Goal: Information Seeking & Learning: Learn about a topic

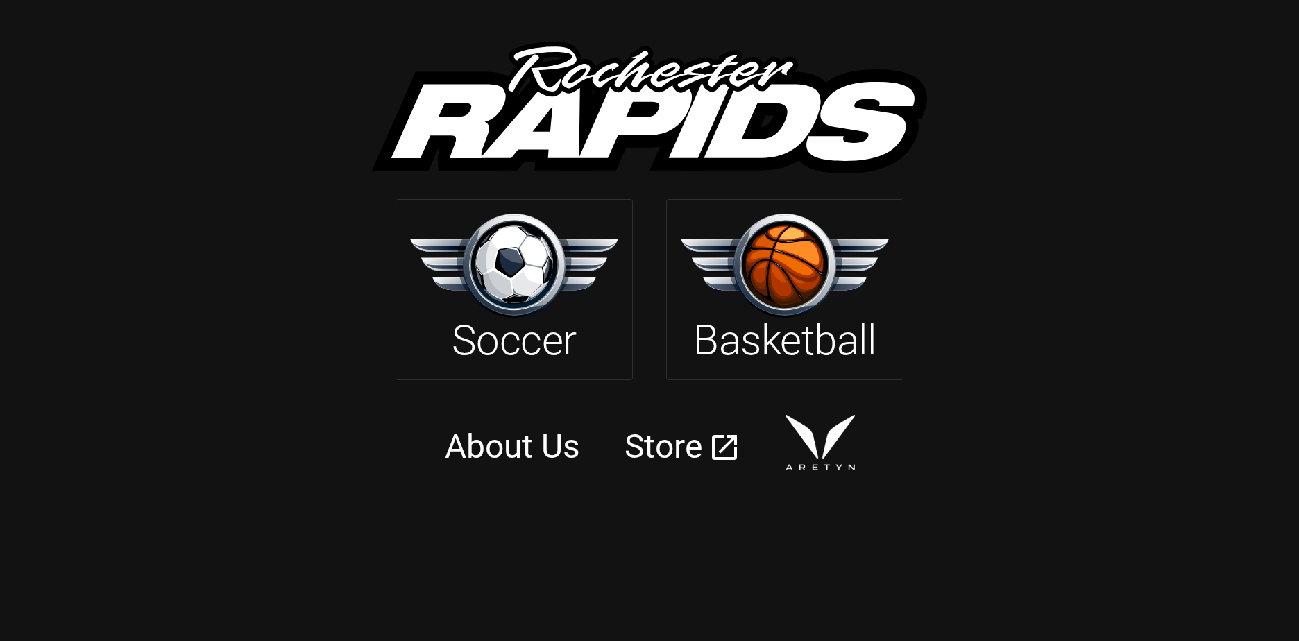
click at [510, 286] on img at bounding box center [514, 265] width 208 height 103
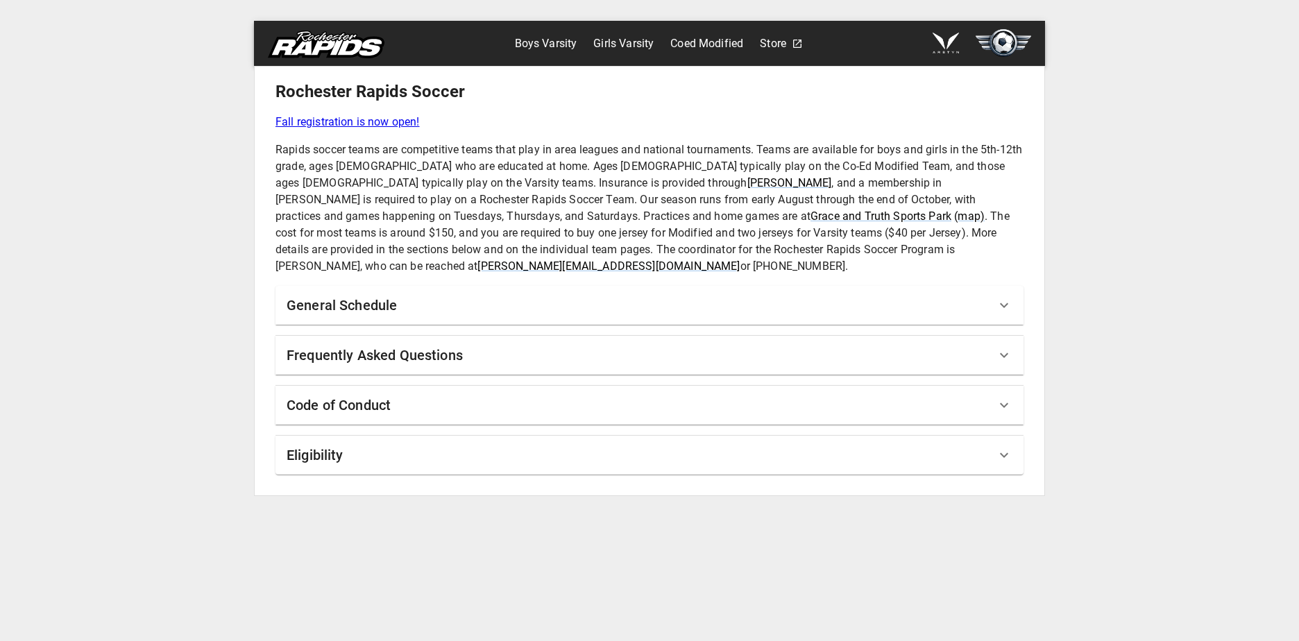
drag, startPoint x: 513, startPoint y: 352, endPoint x: 192, endPoint y: 228, distance: 344.2
click at [192, 228] on div "Boys Varsity Girls Varsity Coed Modified Store [GEOGRAPHIC_DATA] Soccer Fall re…" at bounding box center [649, 320] width 1299 height 641
click at [392, 302] on div "General Schedule" at bounding box center [650, 305] width 748 height 39
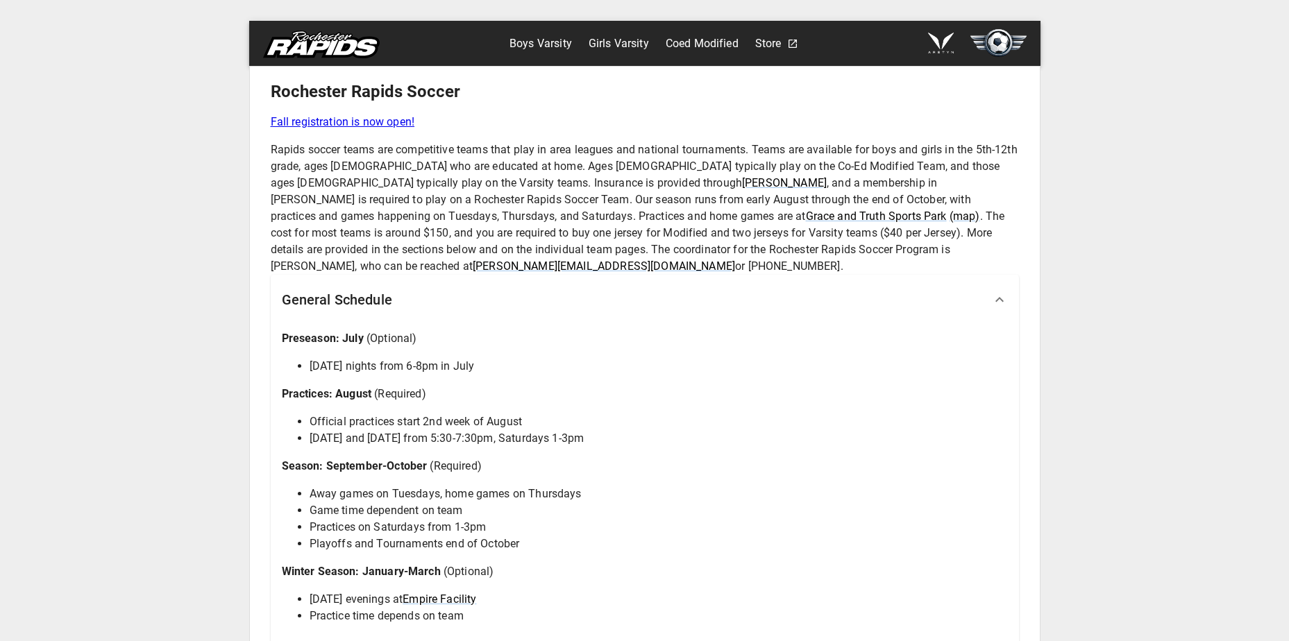
click at [392, 300] on div "General Schedule" at bounding box center [645, 300] width 748 height 50
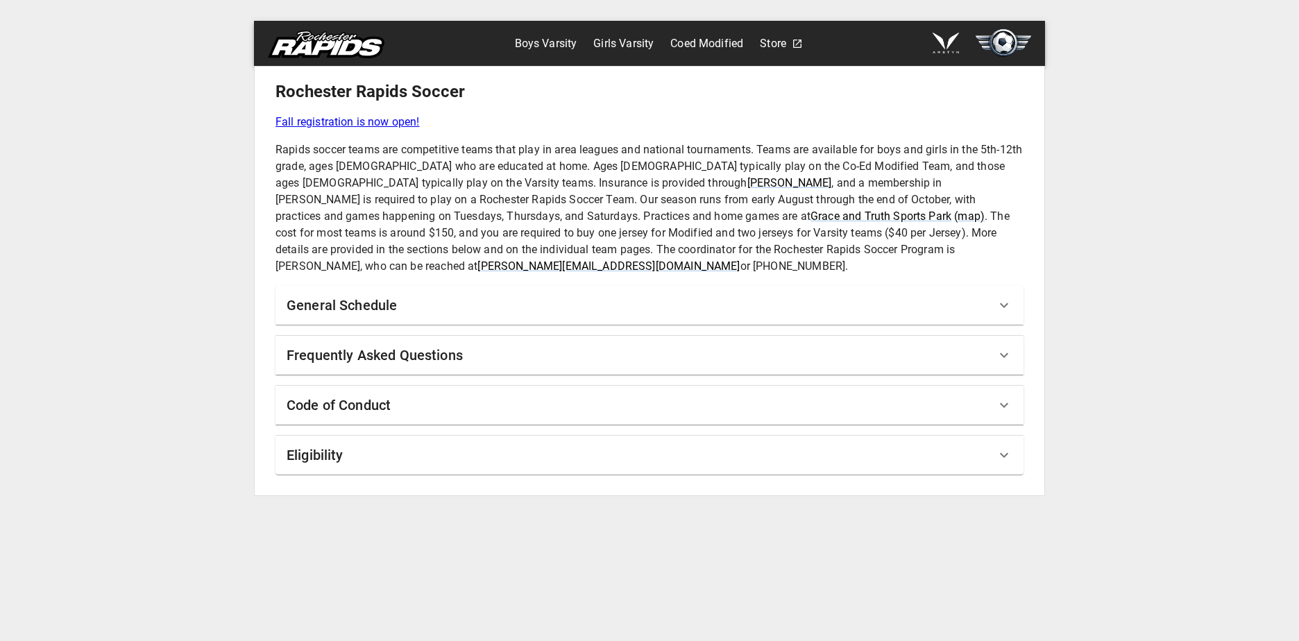
click at [402, 364] on div "Rochester Rapids Soccer Fall registration is now open! Rapids soccer teams are …" at bounding box center [650, 278] width 748 height 394
click at [412, 344] on h6 "Frequently Asked Questions" at bounding box center [375, 355] width 176 height 22
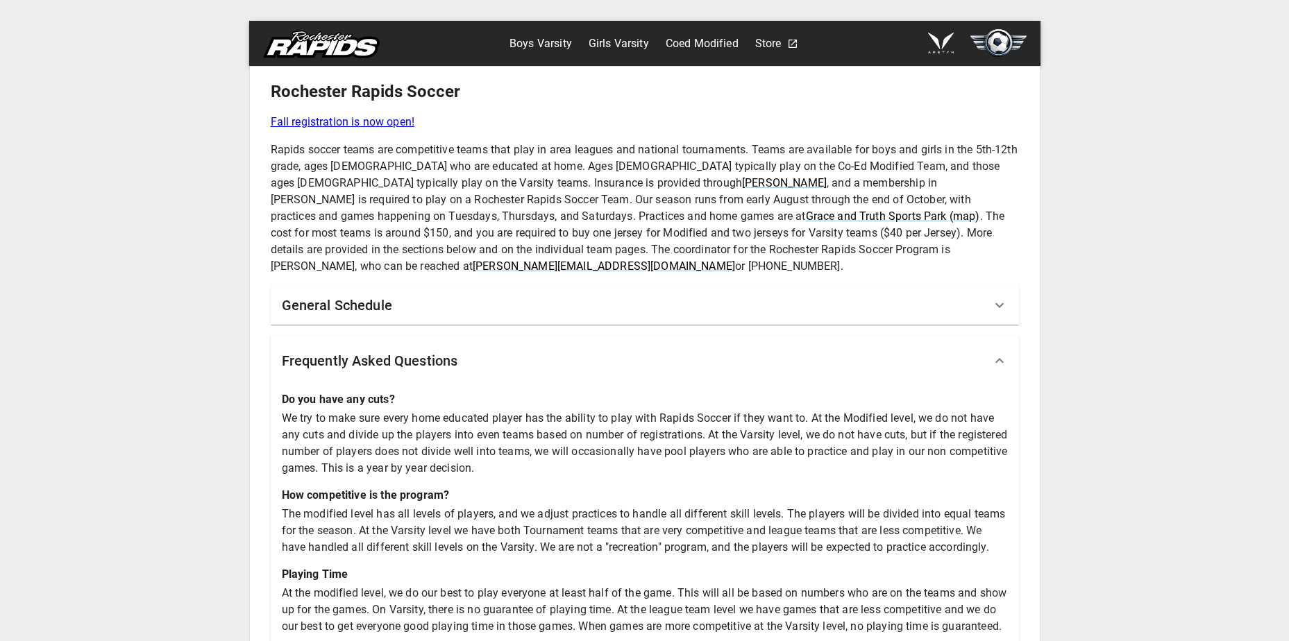
scroll to position [217, 0]
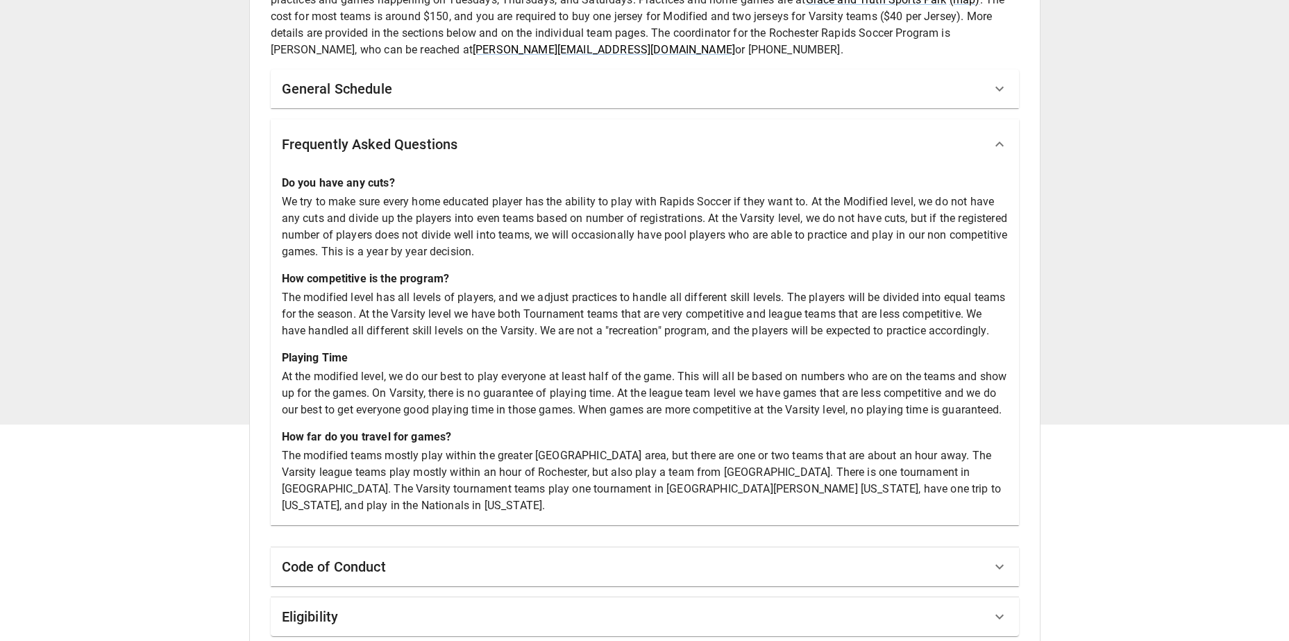
click at [433, 515] on div "Rochester Rapids Soccer Fall registration is now open! Rapids soccer teams are …" at bounding box center [645, 250] width 748 height 772
click at [431, 548] on div "Code of Conduct" at bounding box center [645, 567] width 748 height 39
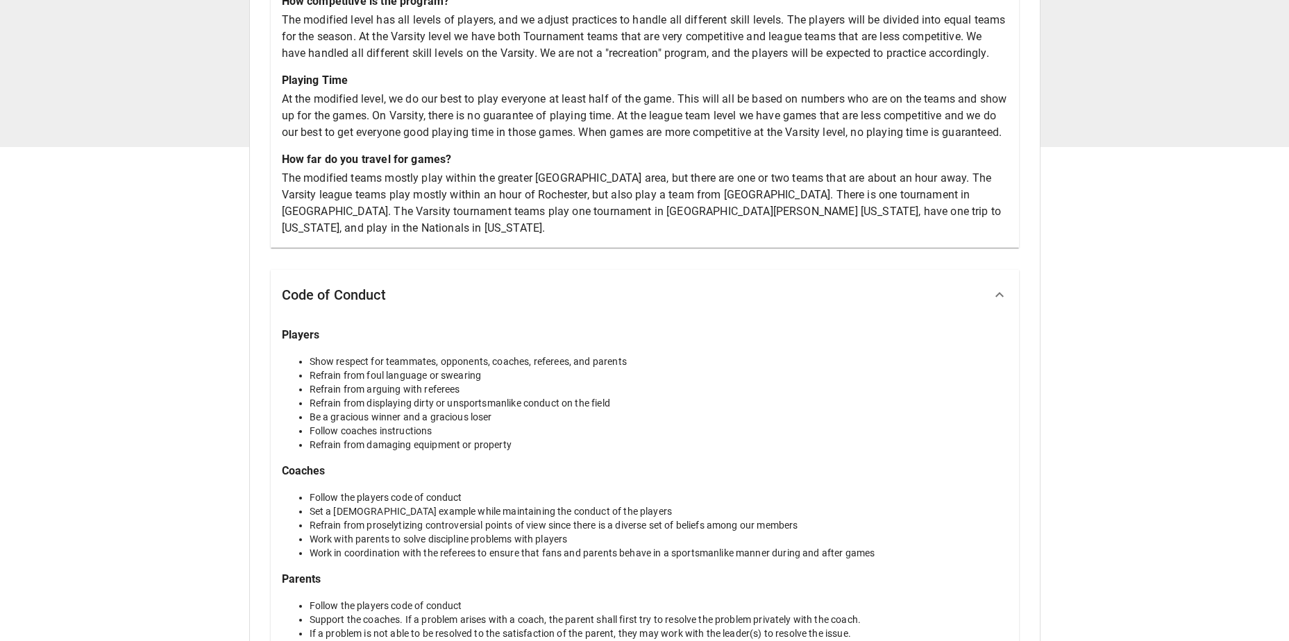
scroll to position [580, 0]
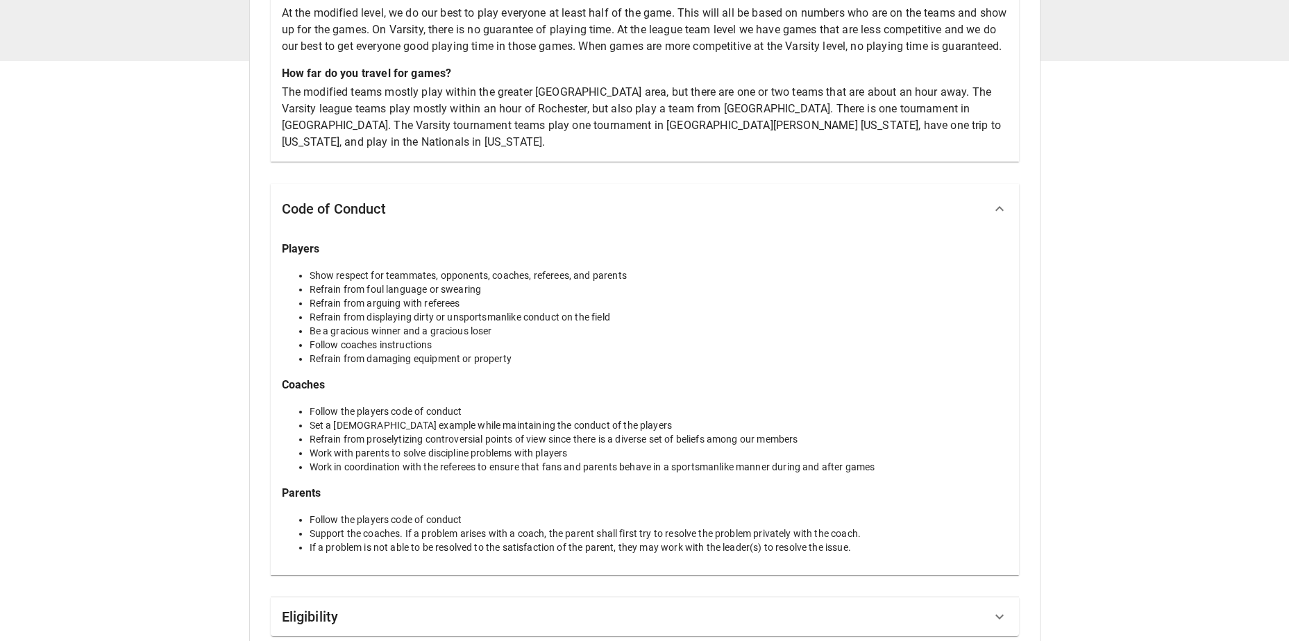
click at [395, 606] on div "Eligibility" at bounding box center [636, 617] width 709 height 22
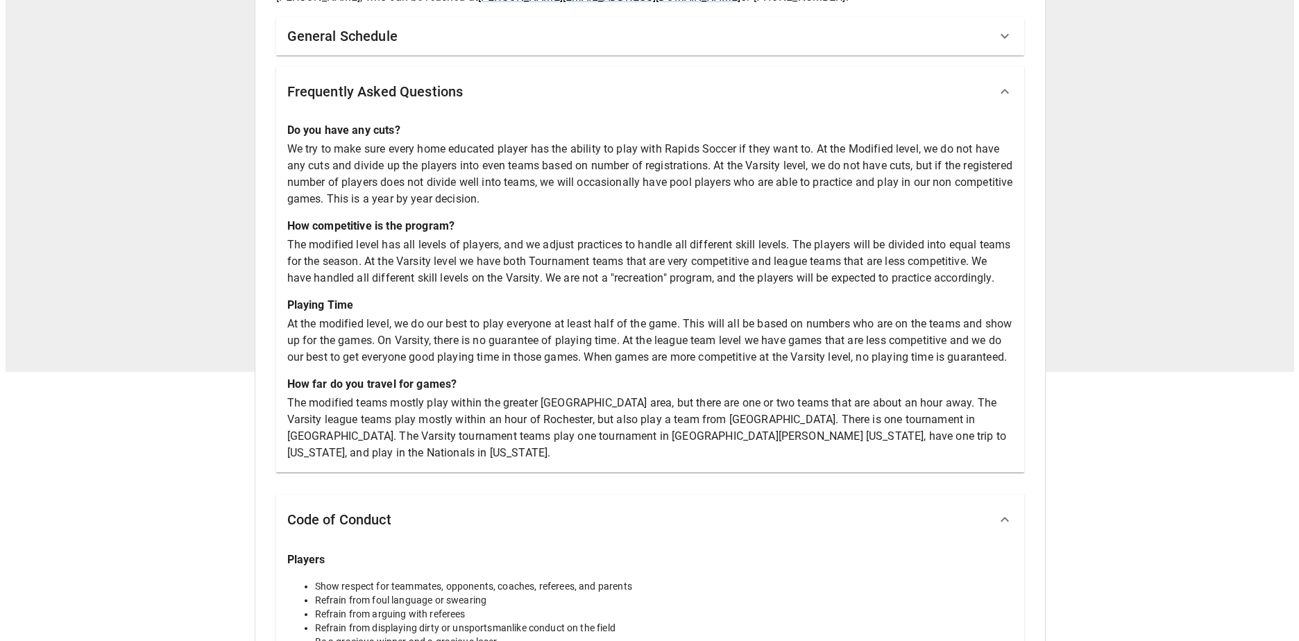
scroll to position [0, 0]
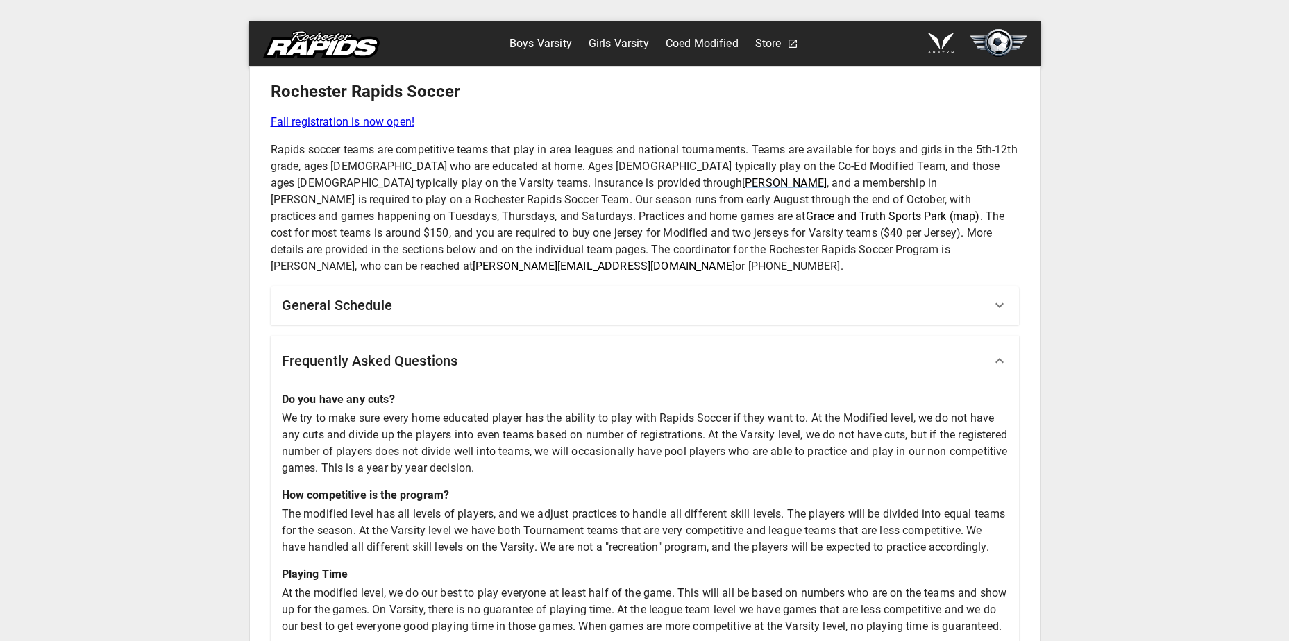
click at [795, 50] on link at bounding box center [792, 44] width 11 height 26
click at [610, 37] on link "Girls Varsity" at bounding box center [618, 44] width 60 height 22
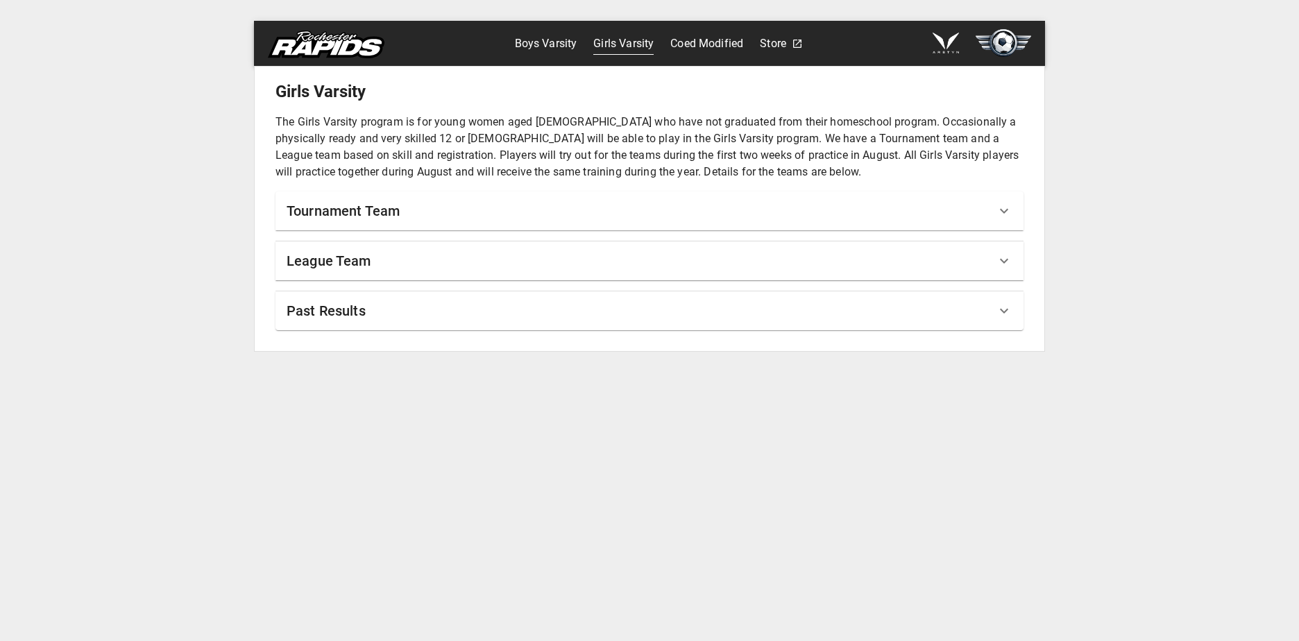
click at [357, 201] on h6 "Tournament Team" at bounding box center [343, 211] width 113 height 22
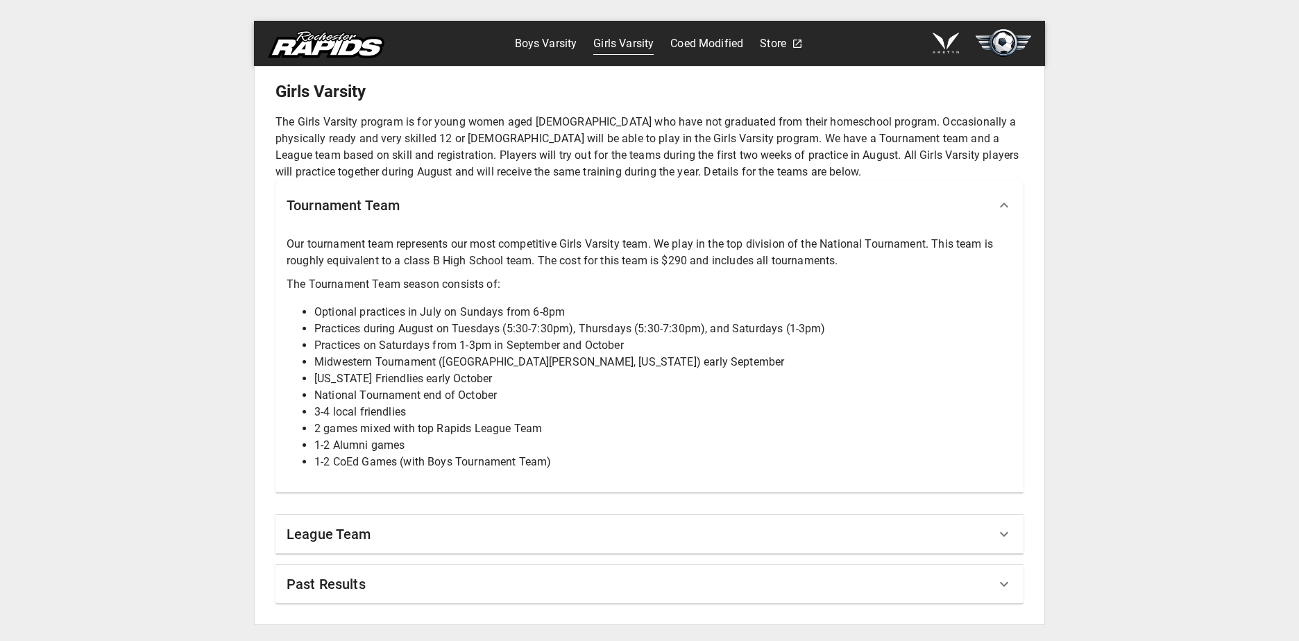
click at [357, 201] on h6 "Tournament Team" at bounding box center [343, 205] width 113 height 22
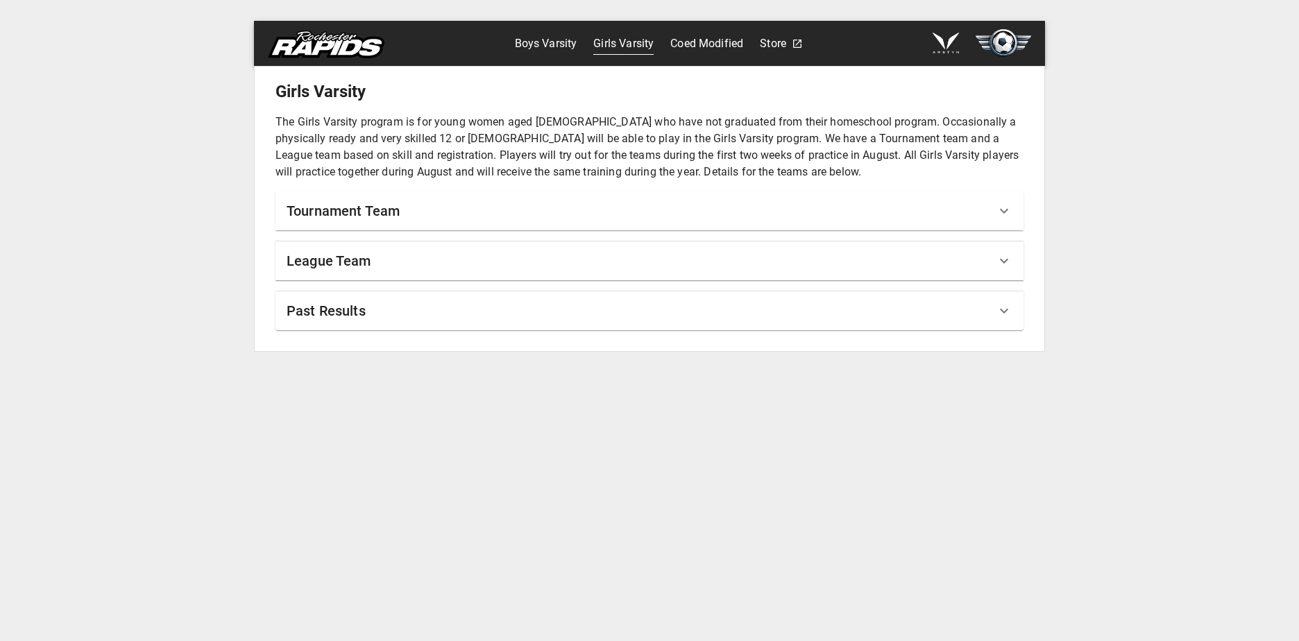
click at [284, 53] on img at bounding box center [326, 45] width 117 height 28
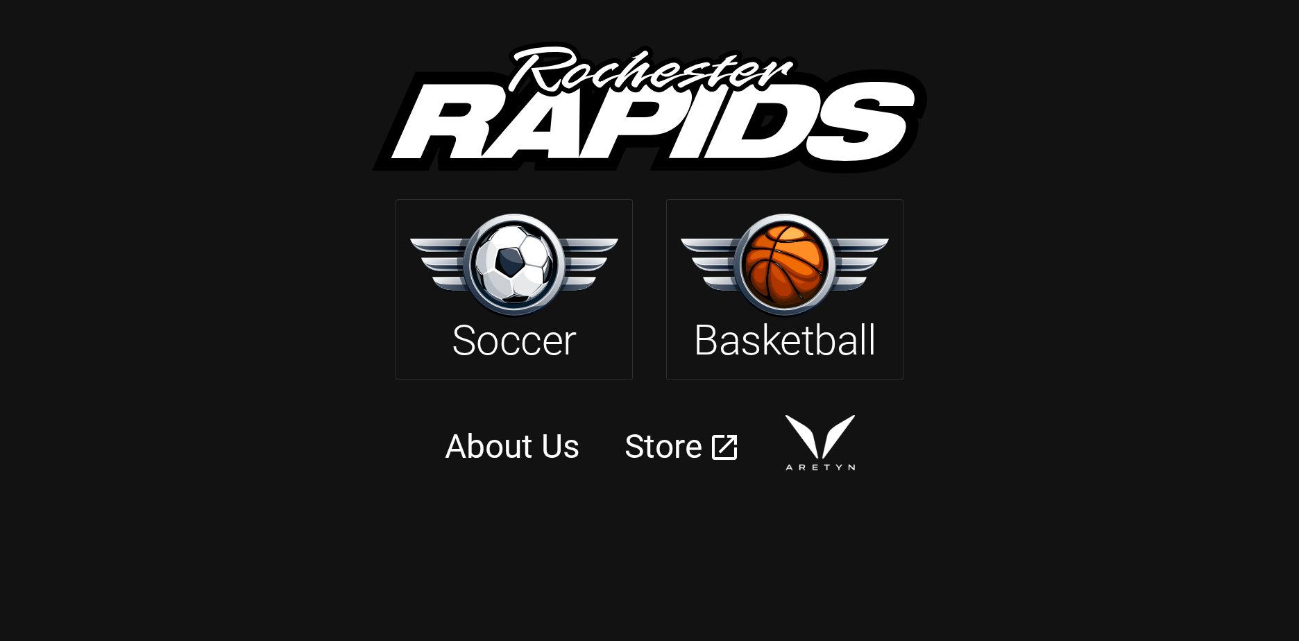
click at [486, 448] on link "About Us" at bounding box center [512, 447] width 135 height 40
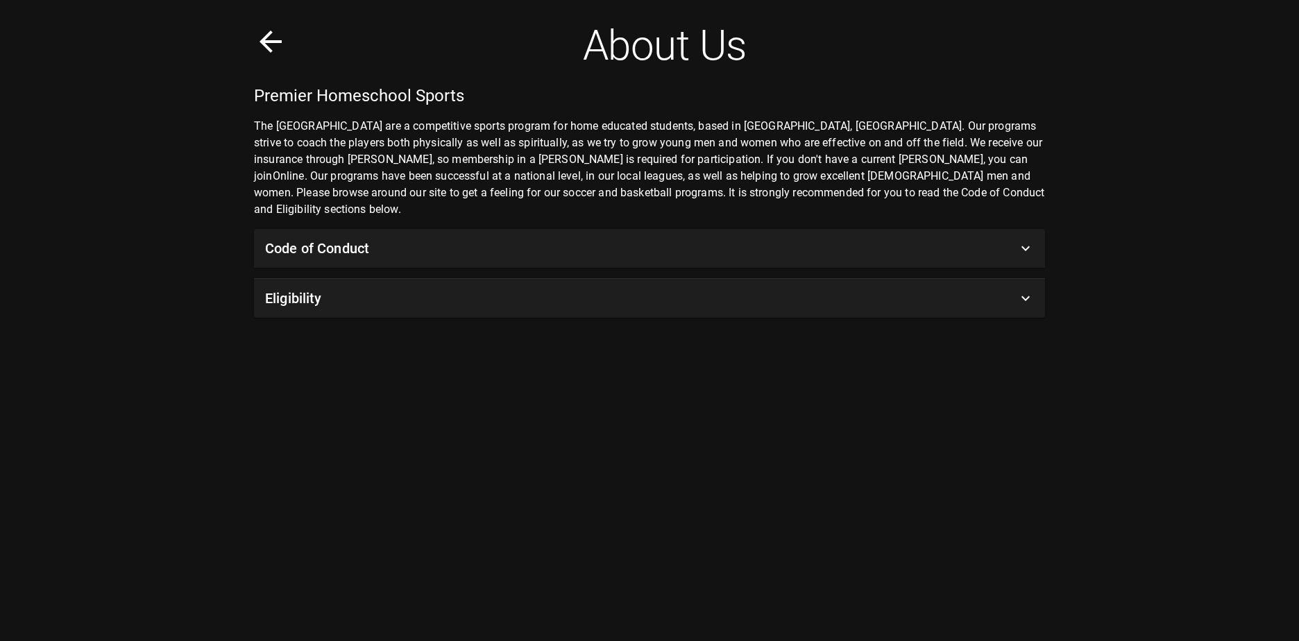
click at [329, 238] on h6 "Code of Conduct" at bounding box center [317, 248] width 104 height 22
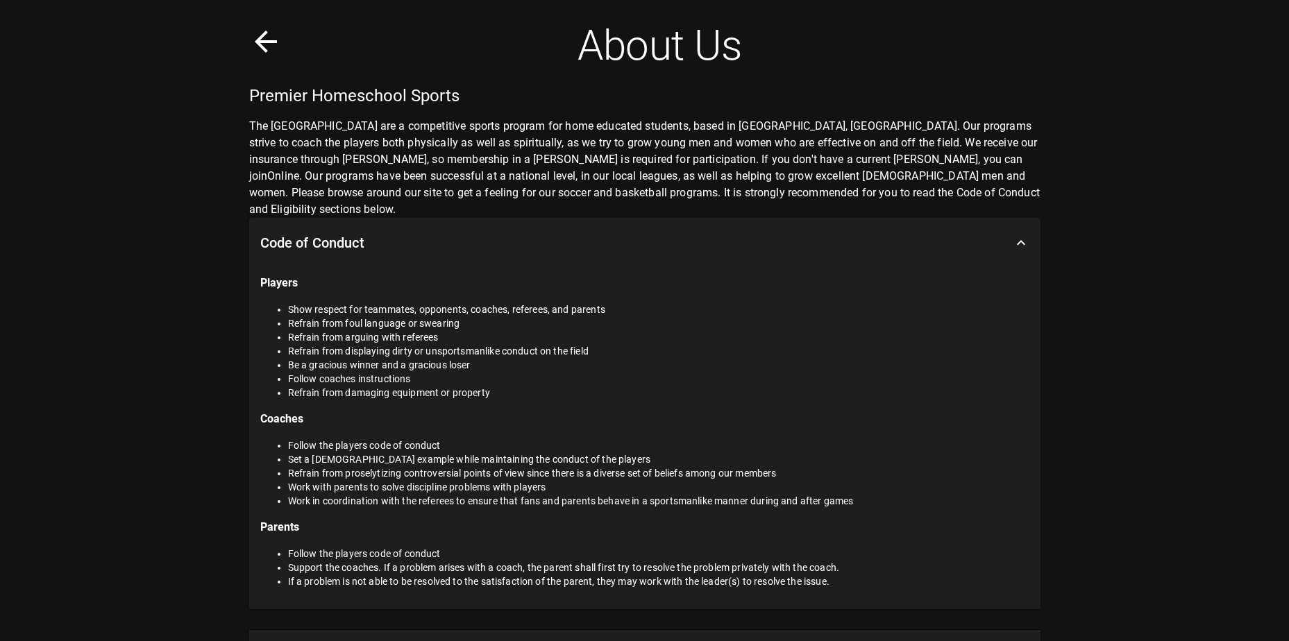
click at [329, 238] on div "Code of Conduct" at bounding box center [644, 243] width 791 height 50
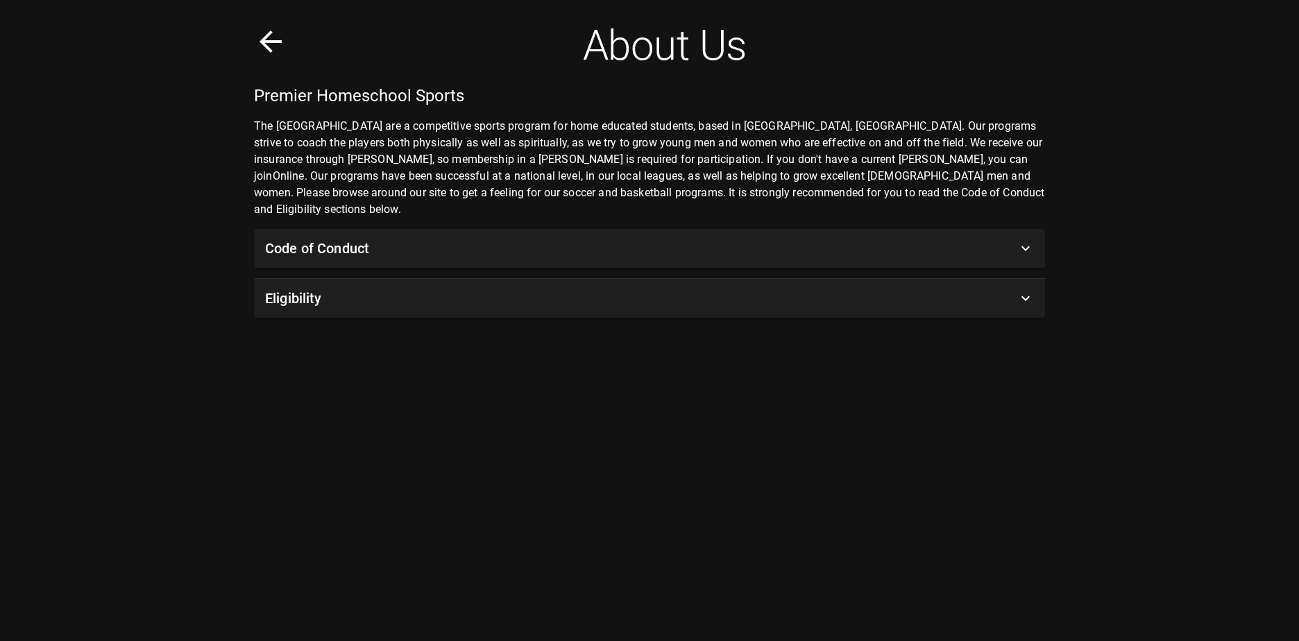
click at [323, 296] on div "Eligibility" at bounding box center [649, 298] width 791 height 39
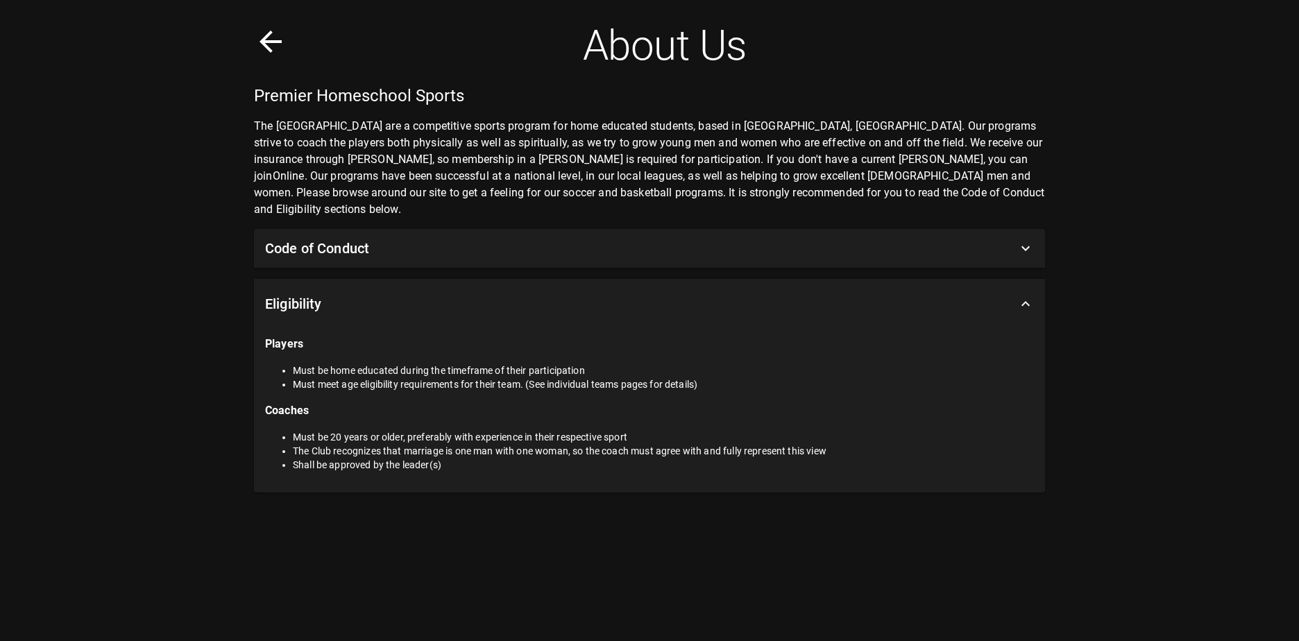
click at [323, 296] on div "Eligibility" at bounding box center [641, 304] width 752 height 22
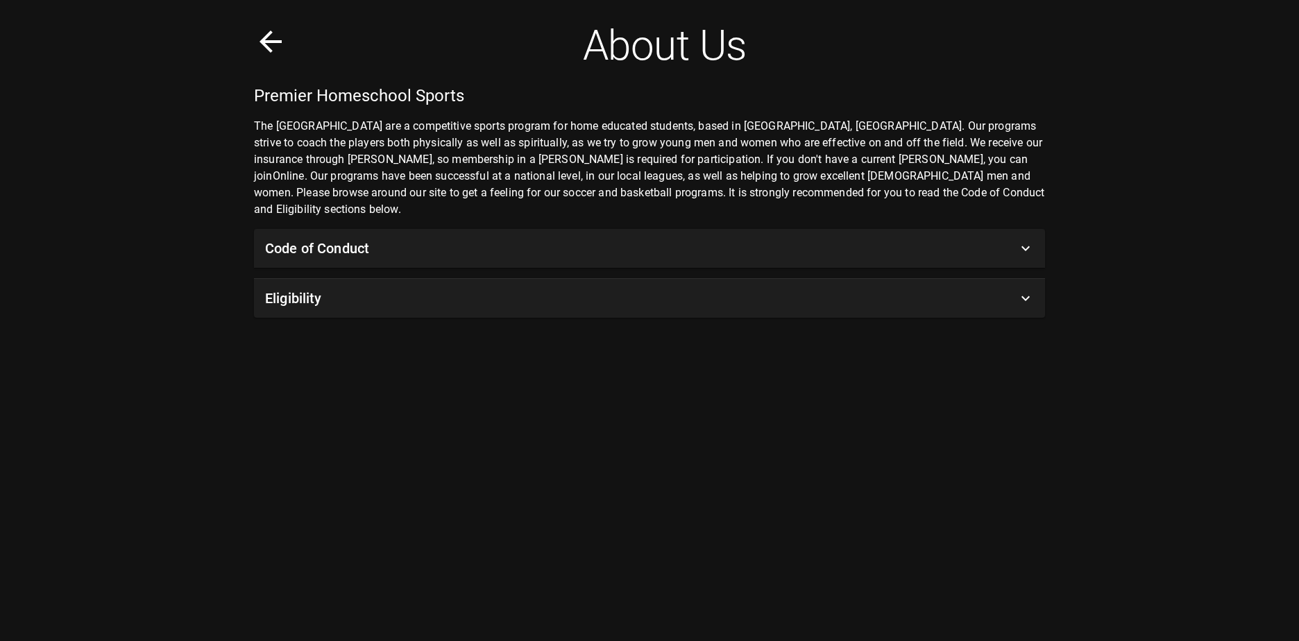
click at [273, 44] on icon at bounding box center [270, 41] width 33 height 33
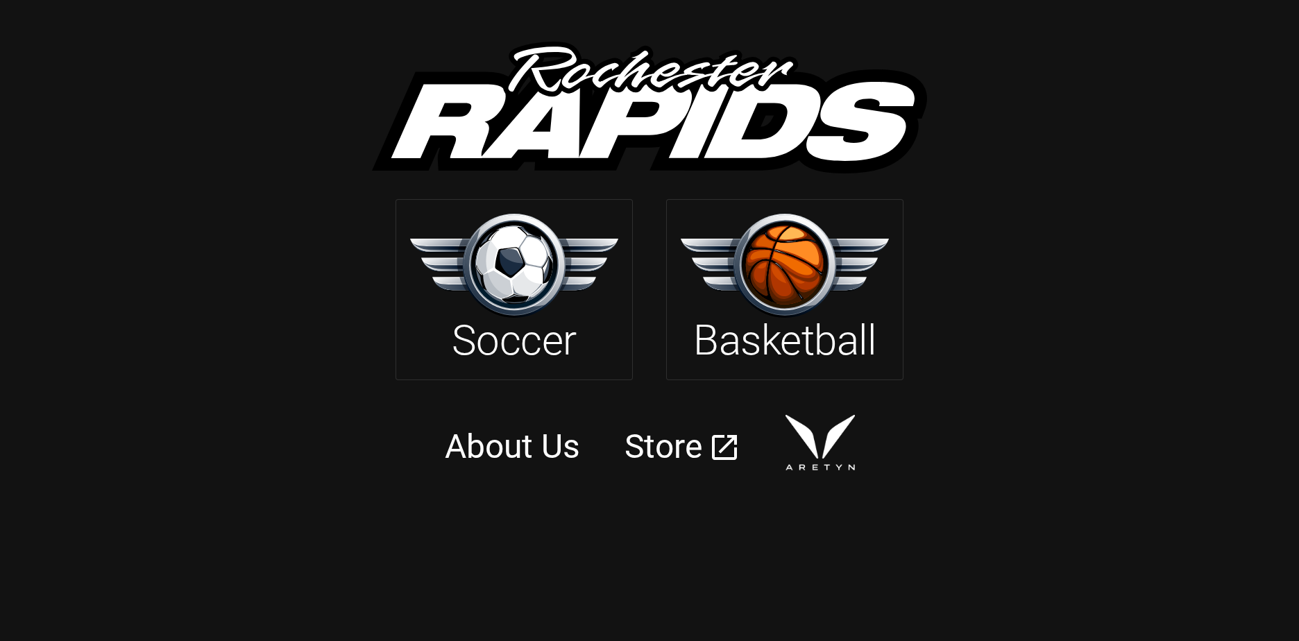
click at [820, 435] on img at bounding box center [820, 443] width 69 height 56
